Goal: Information Seeking & Learning: Learn about a topic

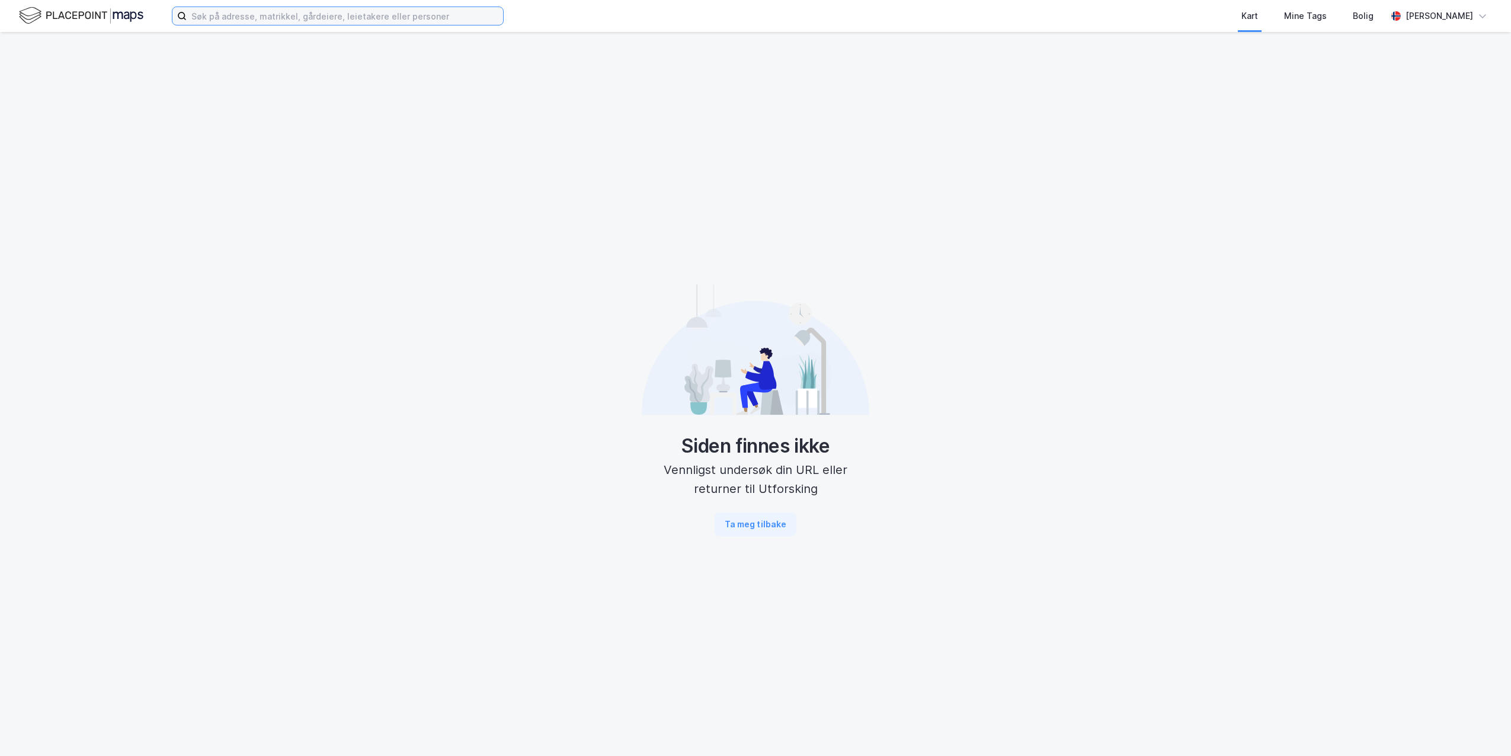
click at [324, 21] on input at bounding box center [345, 16] width 316 height 18
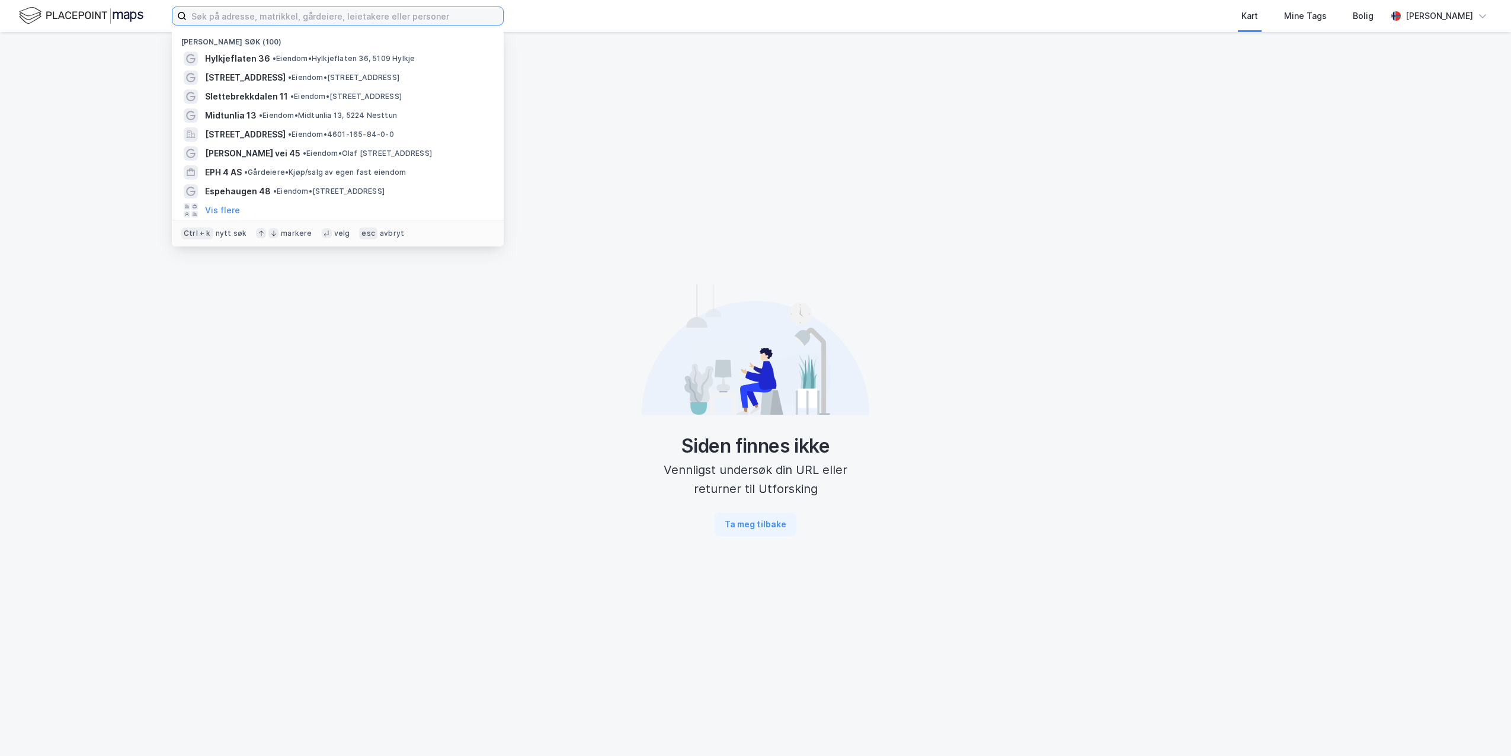
paste input "936 068 901"
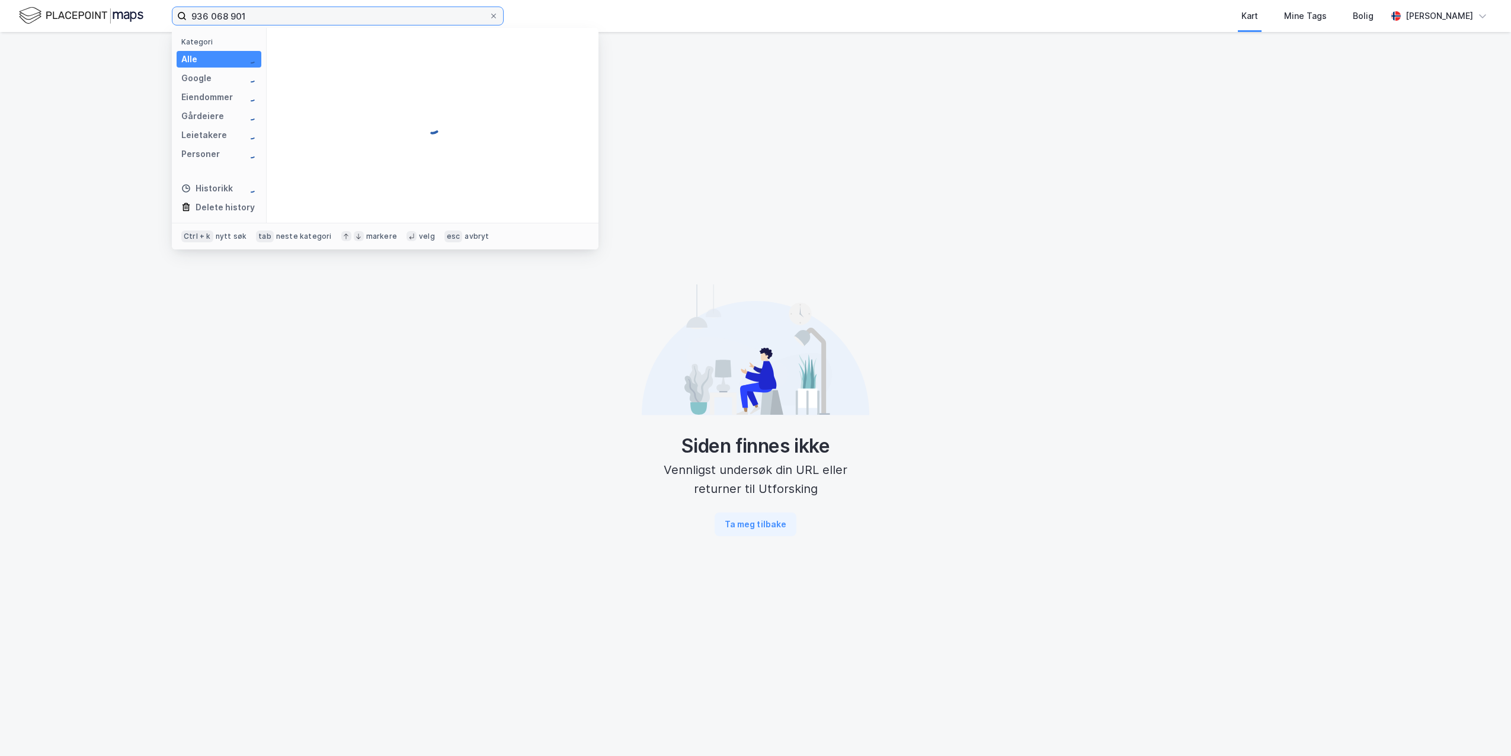
type input "936 068 901"
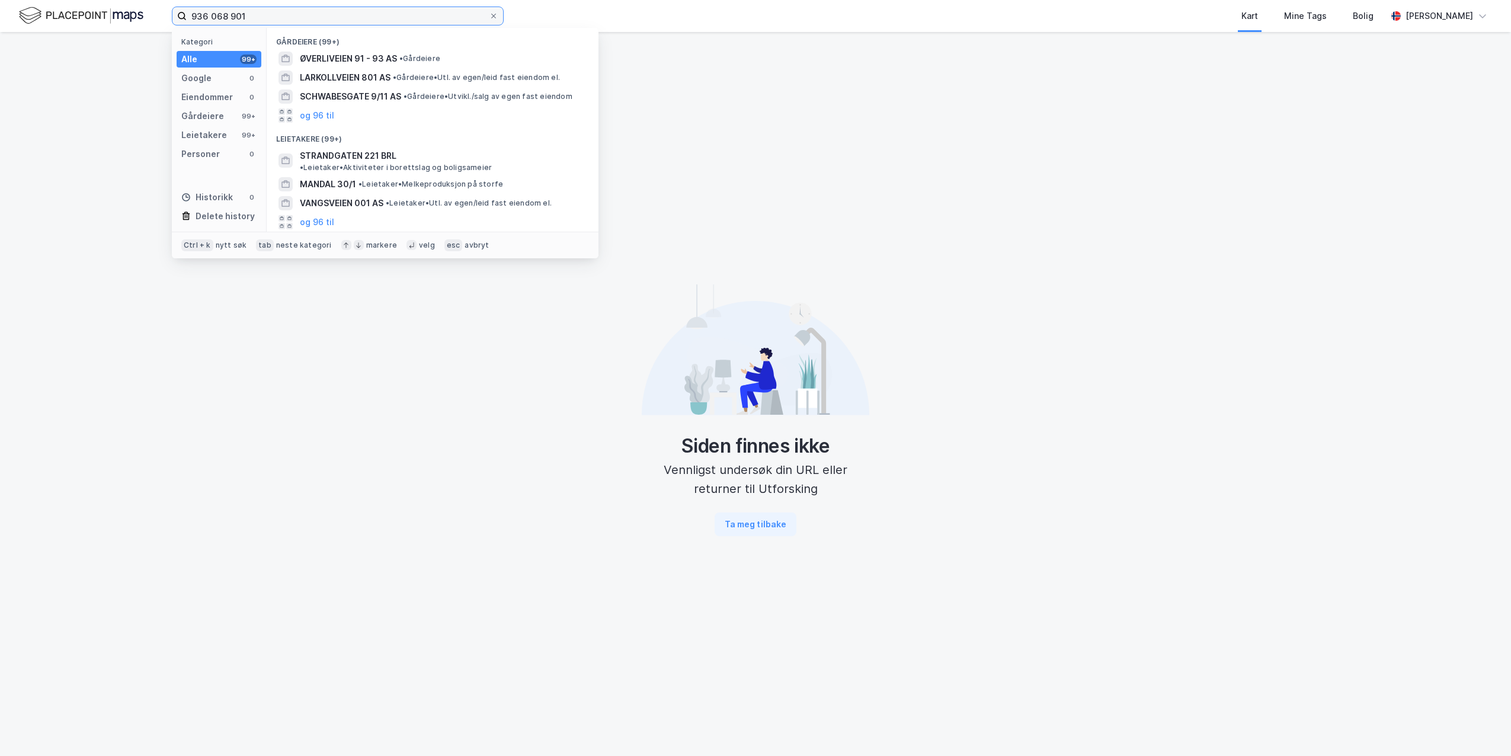
click at [231, 14] on input "936 068 901" at bounding box center [338, 16] width 302 height 18
click at [374, 162] on span "STRANDGATEN 221 BRL" at bounding box center [348, 156] width 97 height 14
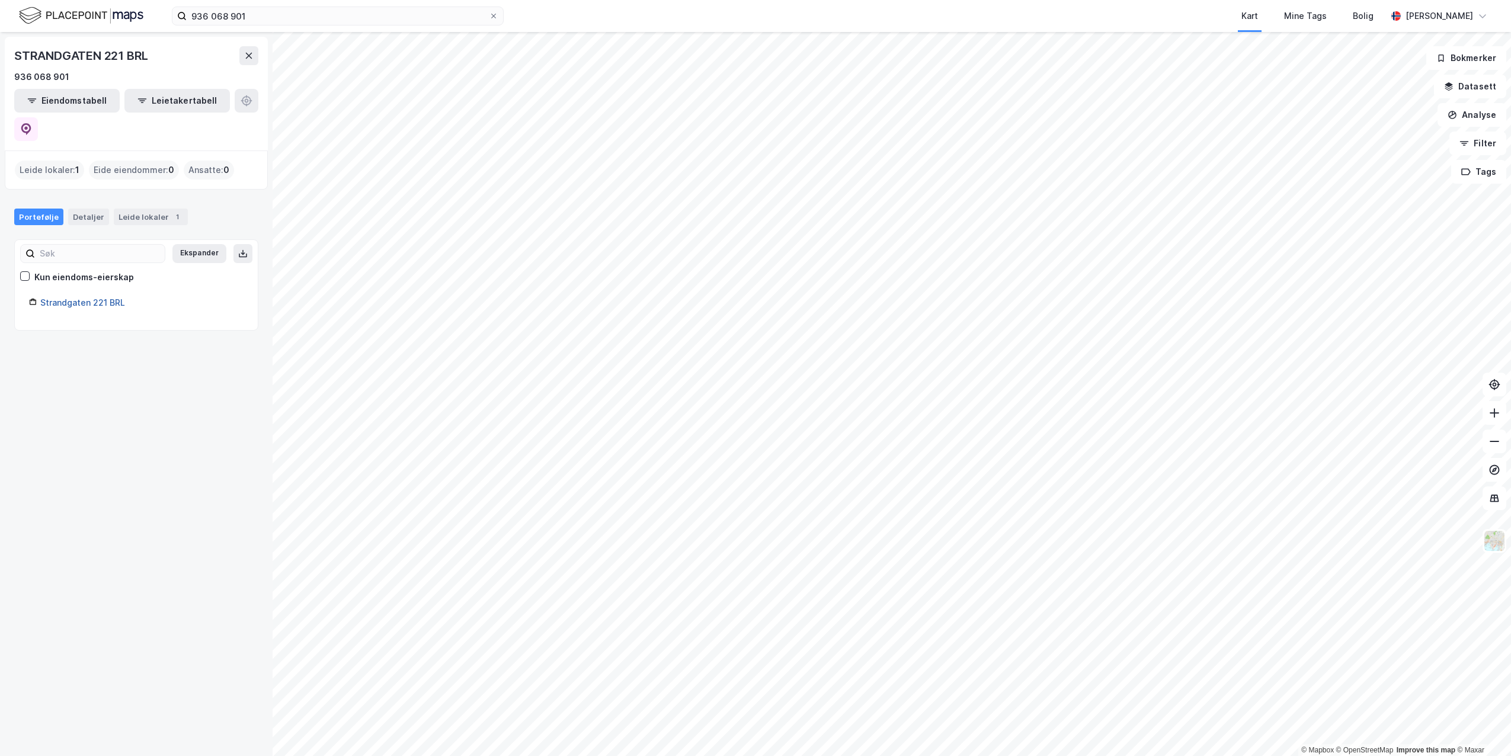
click at [103, 298] on link "Strandgaten 221 BRL" at bounding box center [82, 303] width 85 height 10
click at [113, 298] on link "Strandgaten 221 BRL" at bounding box center [82, 303] width 85 height 10
click at [148, 209] on div "Leide lokaler 1" at bounding box center [151, 217] width 74 height 17
click at [40, 209] on div "Portefølje" at bounding box center [38, 217] width 49 height 17
click at [66, 296] on div "Strandgaten 221 BRL" at bounding box center [141, 303] width 203 height 14
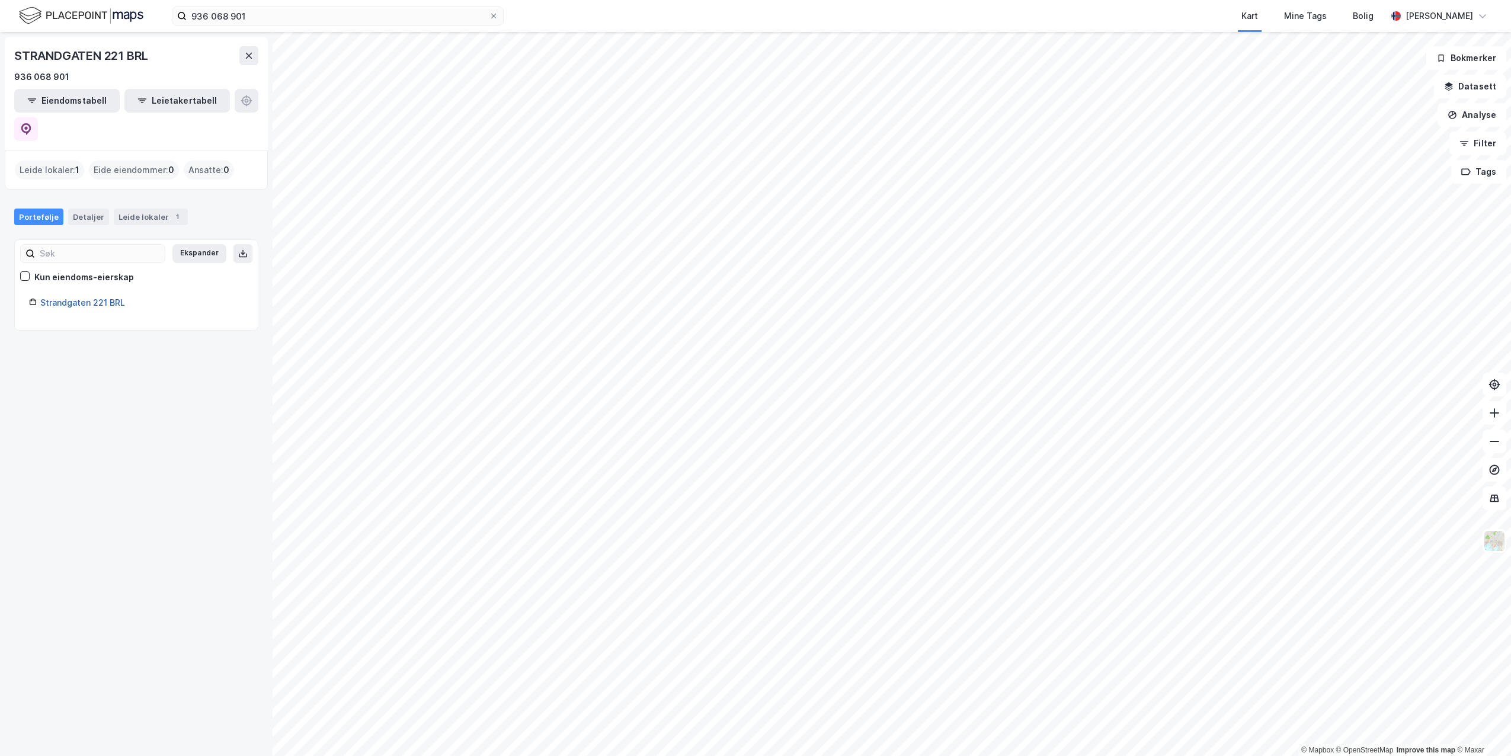
click at [66, 298] on link "Strandgaten 221 BRL" at bounding box center [82, 303] width 85 height 10
